Goal: Transaction & Acquisition: Download file/media

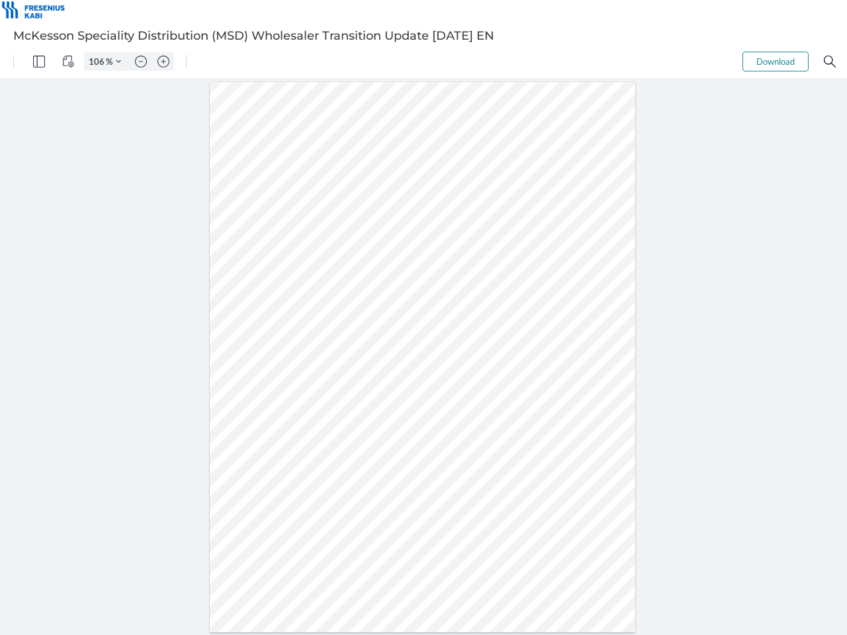
click at [39, 62] on img "Panel" at bounding box center [39, 62] width 12 height 12
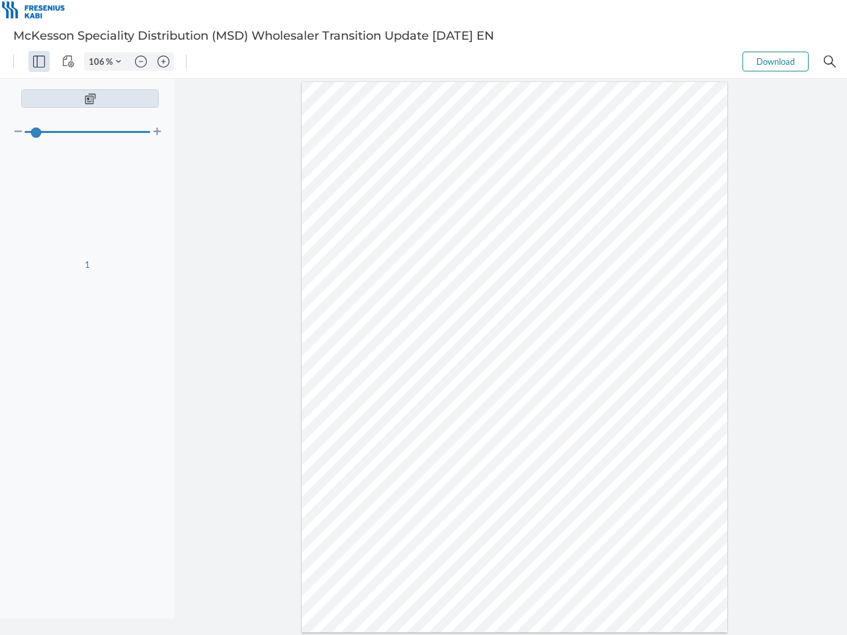
click at [68, 62] on img "View Controls" at bounding box center [68, 62] width 12 height 12
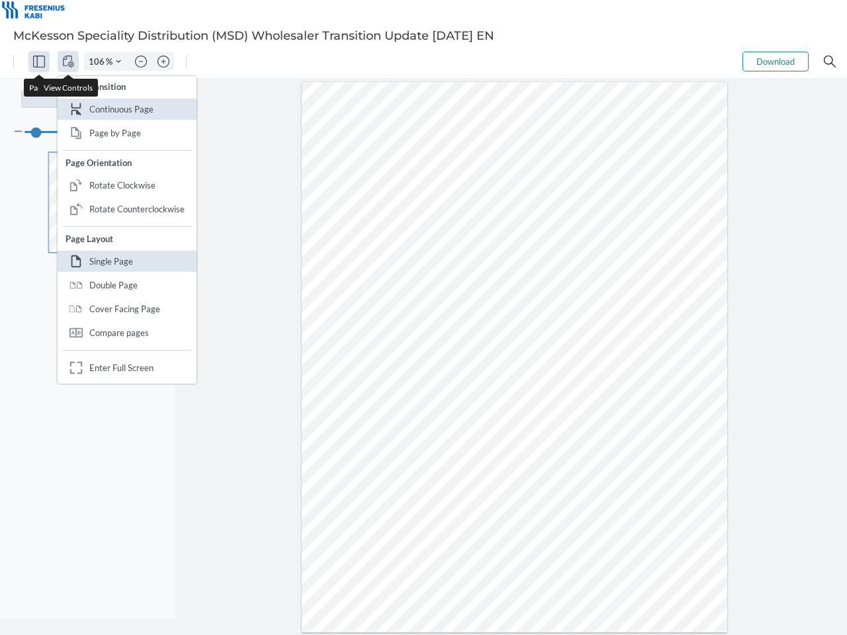
click at [99, 62] on input "106" at bounding box center [95, 62] width 21 height 12
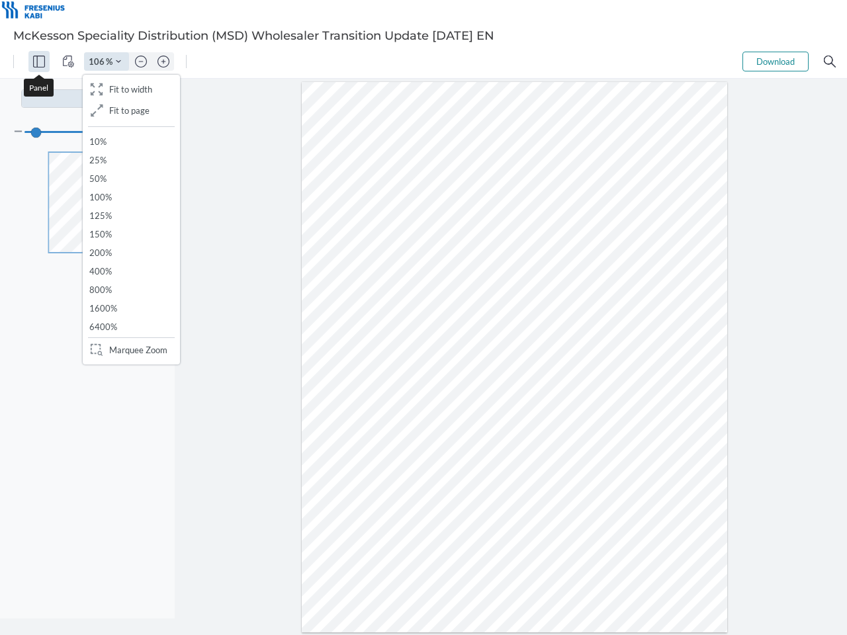
click at [118, 62] on img "Zoom Controls" at bounding box center [118, 61] width 5 height 5
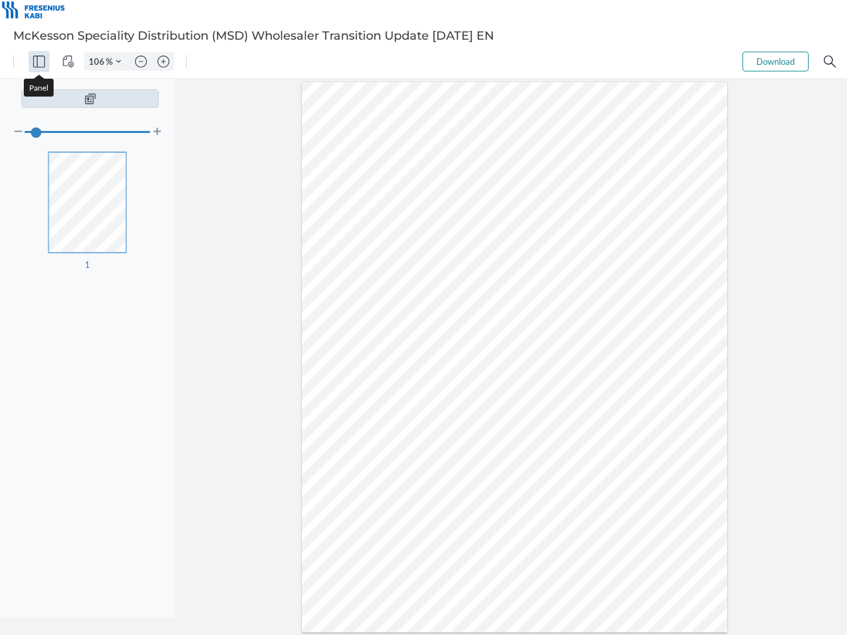
click at [141, 62] on img "Zoom out" at bounding box center [141, 62] width 12 height 12
click at [163, 62] on img "Zoom in" at bounding box center [163, 62] width 12 height 12
type input "106"
click at [775, 62] on button "Download" at bounding box center [775, 62] width 66 height 20
click at [830, 62] on img "Search" at bounding box center [830, 62] width 12 height 12
